Goal: Task Accomplishment & Management: Manage account settings

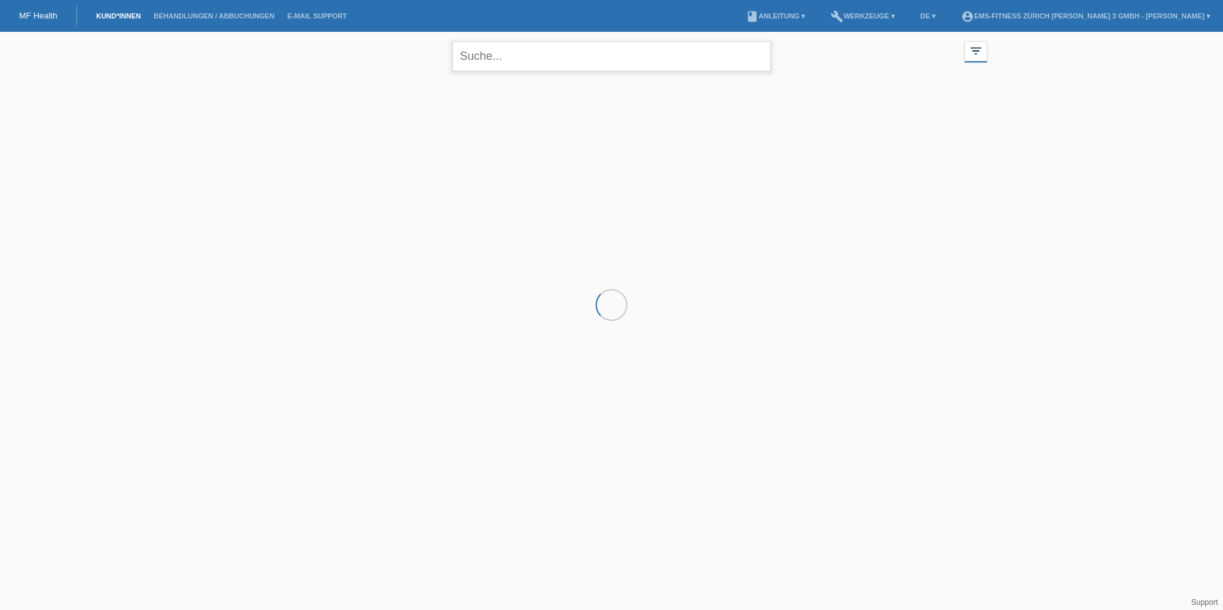
click at [507, 54] on input "text" at bounding box center [611, 56] width 318 height 30
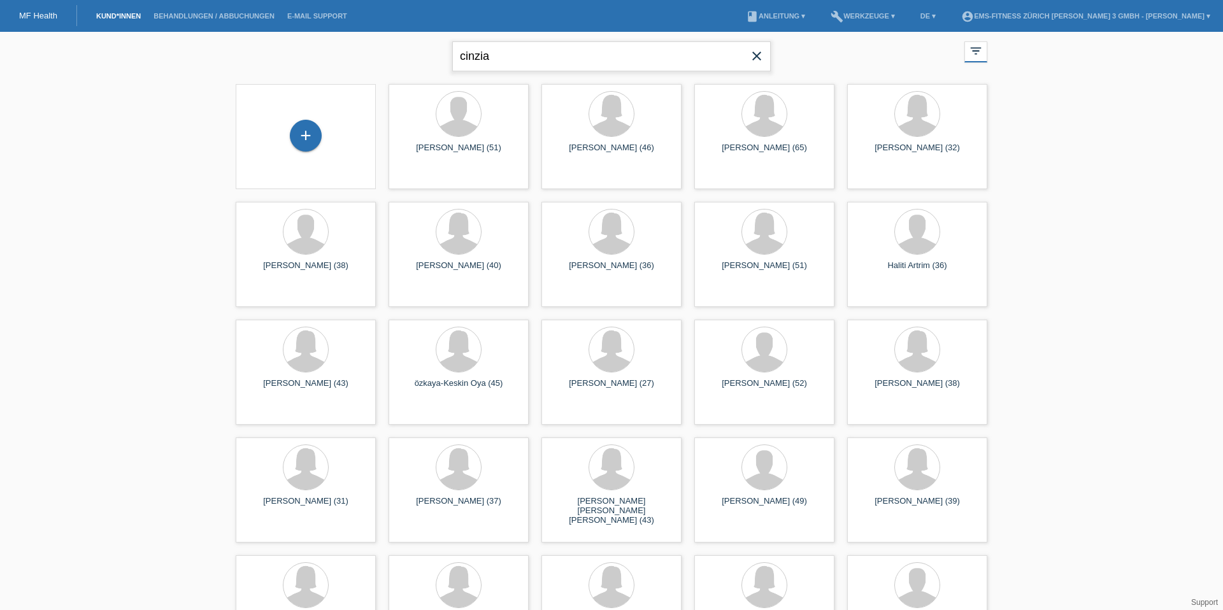
type input "cinzia"
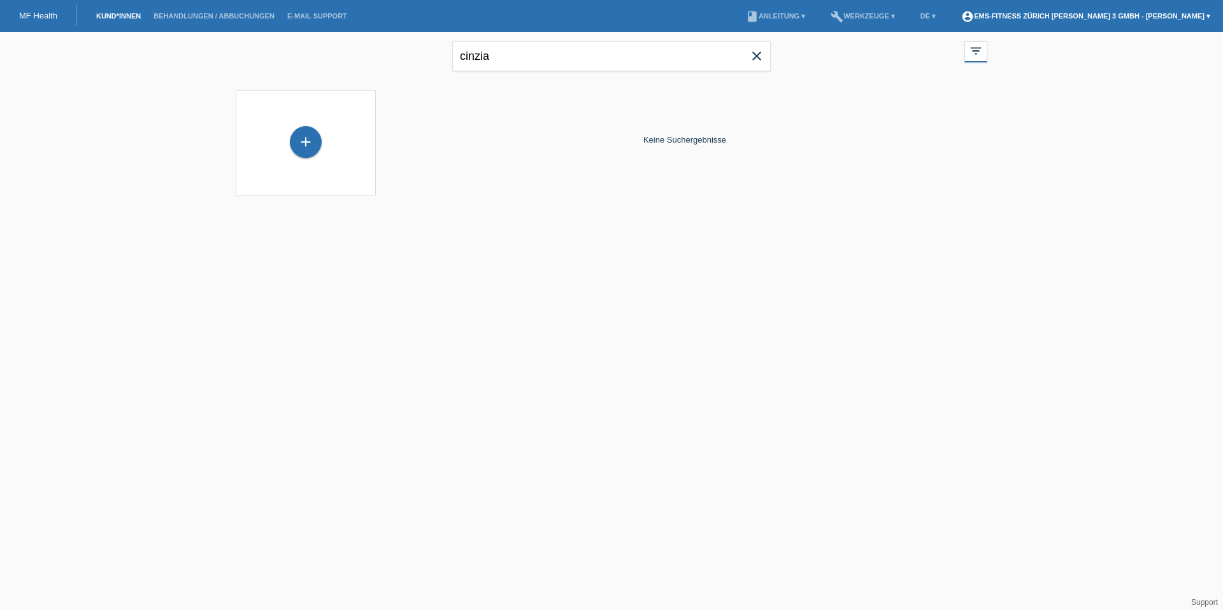
click at [1143, 15] on link "account_circle EMS-Fitness Zürich [PERSON_NAME] 3 GmbH - [PERSON_NAME] ▾" at bounding box center [1086, 16] width 262 height 8
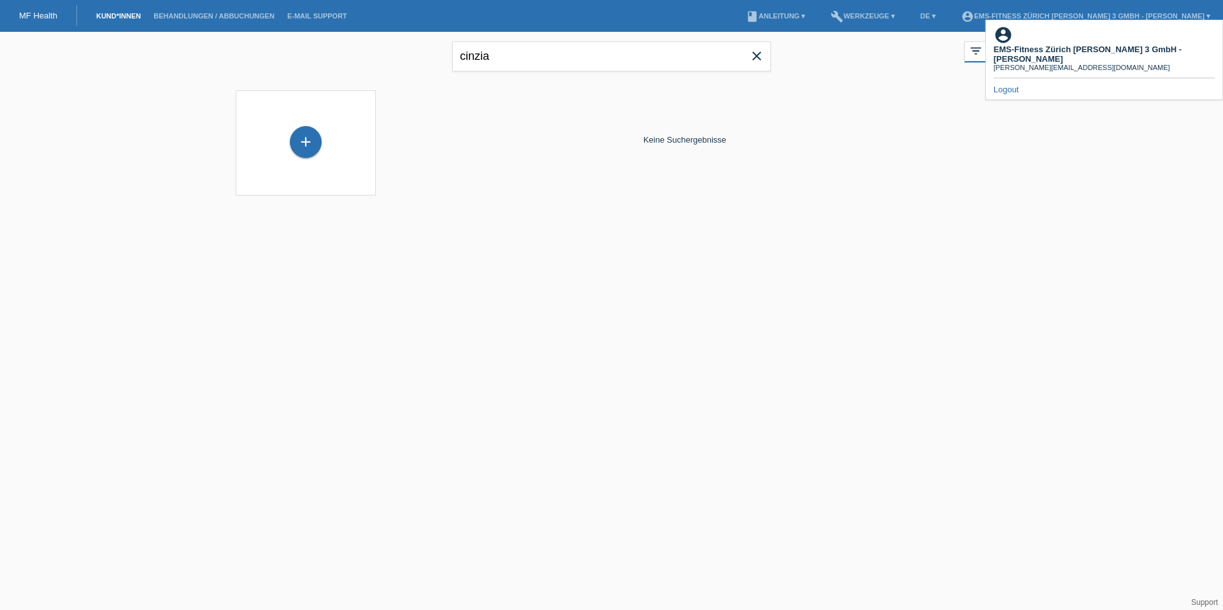
click at [1012, 85] on link "Logout" at bounding box center [1005, 90] width 25 height 10
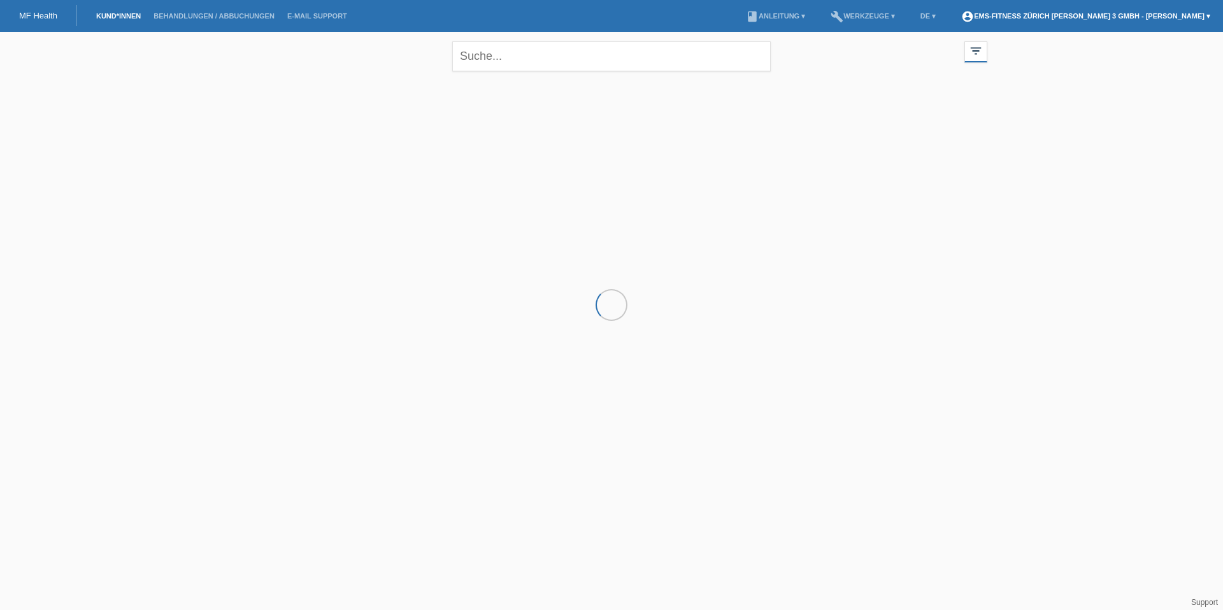
click at [1170, 17] on link "account_circle EMS-Fitness Zürich [PERSON_NAME] 3 GmbH - [PERSON_NAME] ▾" at bounding box center [1086, 16] width 262 height 8
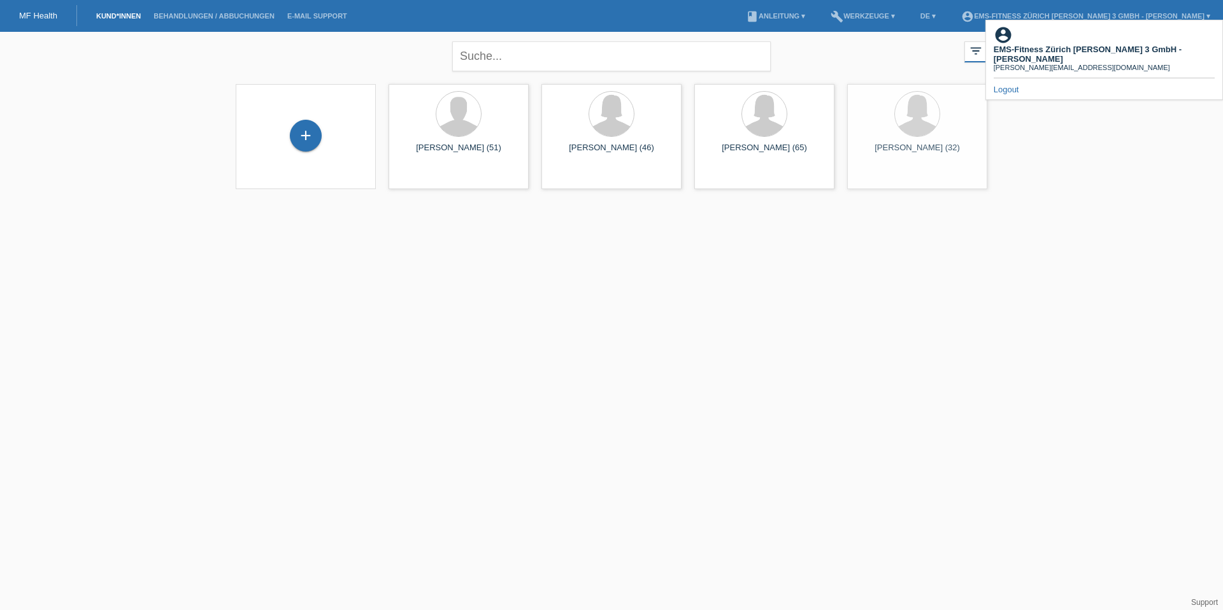
click at [1009, 85] on link "Logout" at bounding box center [1005, 90] width 25 height 10
